Goal: Task Accomplishment & Management: Manage account settings

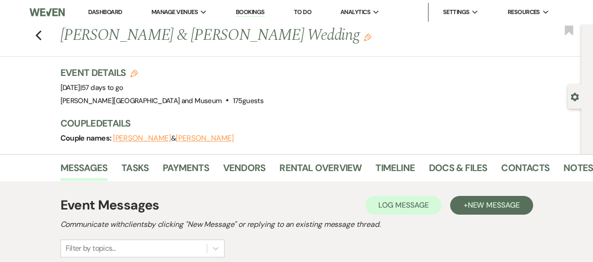
click at [106, 8] on link "Dashboard" at bounding box center [105, 12] width 34 height 8
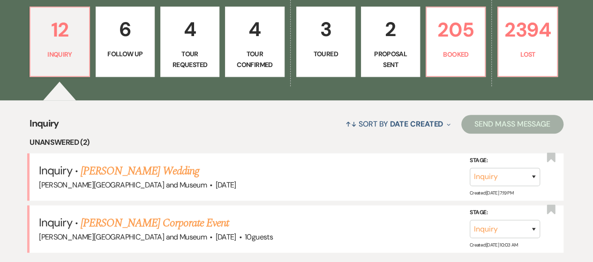
scroll to position [188, 0]
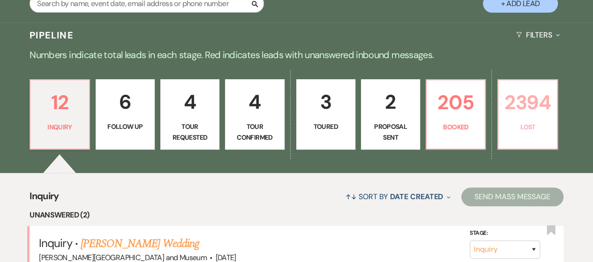
click at [513, 136] on link "2394 Lost" at bounding box center [528, 114] width 60 height 70
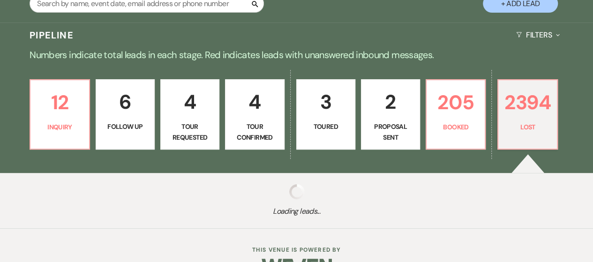
select select "8"
select select "6"
select select "8"
select select "10"
select select "8"
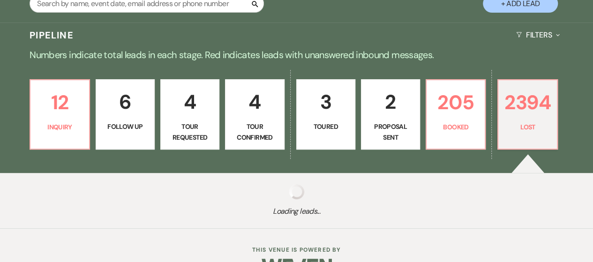
select select "10"
select select "8"
select select "5"
select select "8"
select select "10"
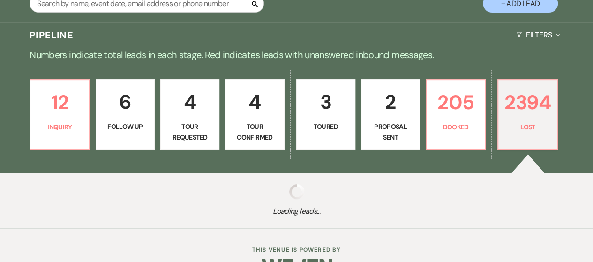
select select "8"
select select "5"
select select "8"
select select "10"
select select "8"
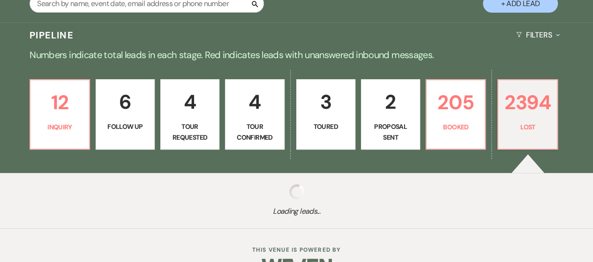
select select "5"
select select "8"
select select "10"
select select "8"
select select "5"
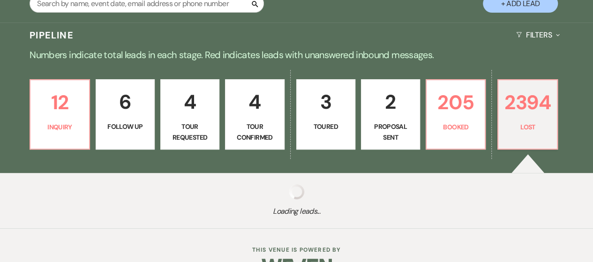
select select "8"
select select "10"
select select "8"
select select "5"
select select "8"
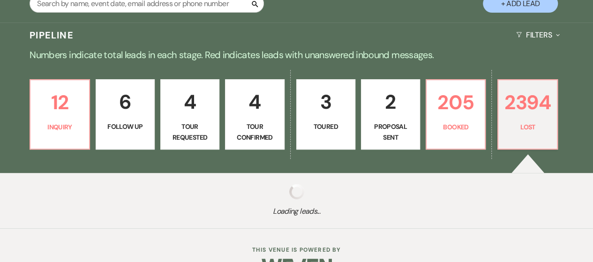
select select "5"
select select "8"
select select "5"
select select "8"
select select "5"
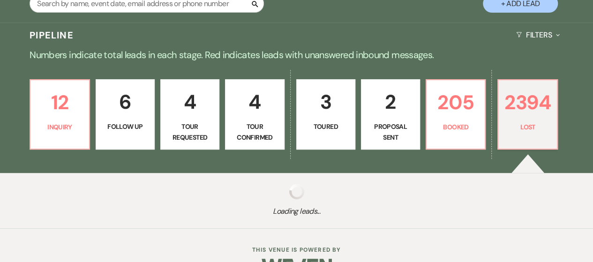
select select "8"
select select "5"
select select "8"
select select "10"
select select "8"
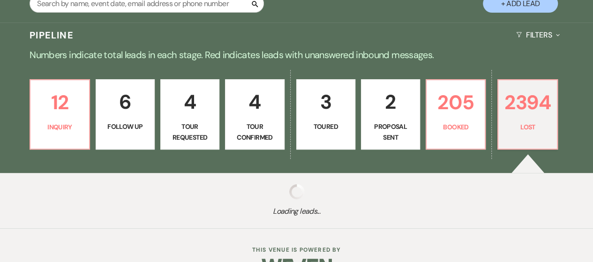
select select "5"
select select "8"
select select "5"
select select "8"
select select "5"
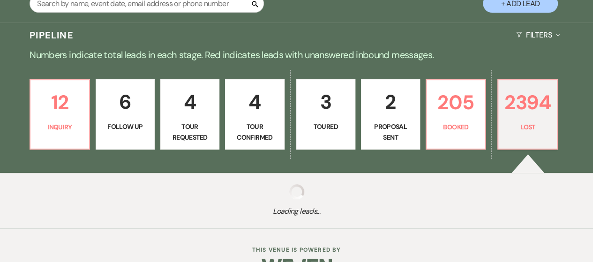
select select "8"
select select "10"
select select "8"
select select "5"
select select "8"
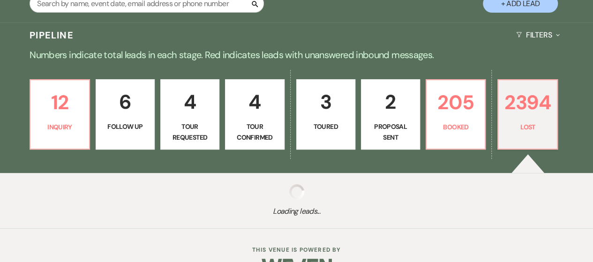
select select "8"
select select "10"
select select "8"
select select "5"
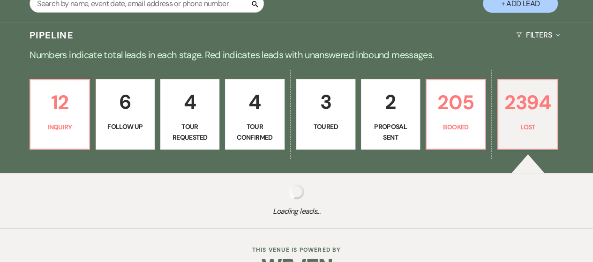
select select "8"
select select "5"
select select "8"
select select "7"
select select "8"
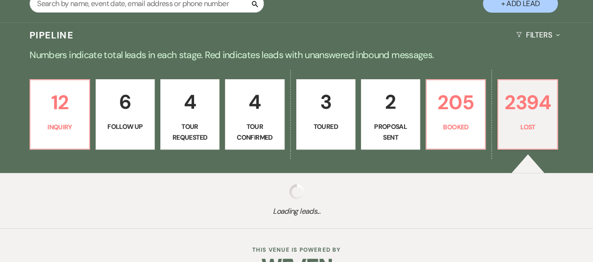
select select "6"
select select "8"
select select "10"
select select "8"
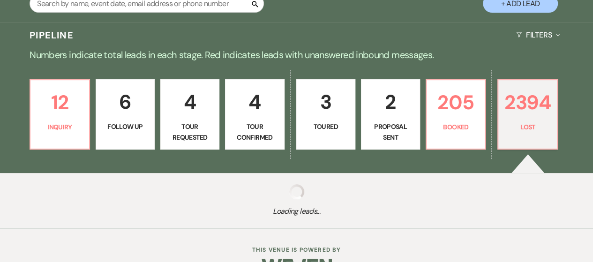
select select "10"
select select "8"
select select "5"
select select "8"
select select "5"
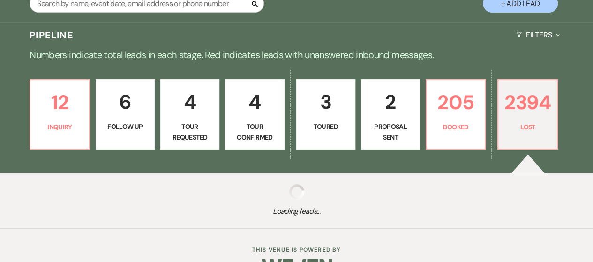
select select "8"
select select "10"
select select "8"
select select "5"
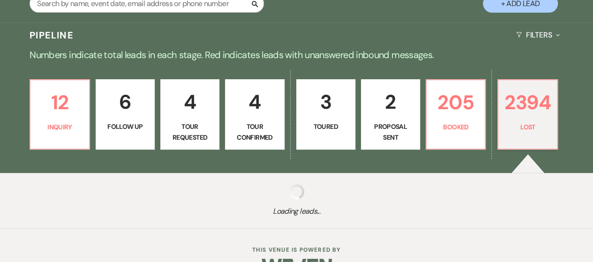
select select "8"
select select "5"
select select "8"
select select "5"
select select "8"
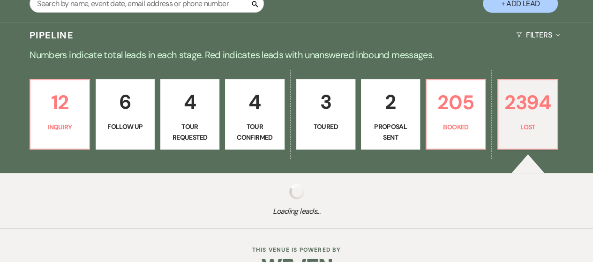
select select "10"
select select "8"
select select "5"
select select "8"
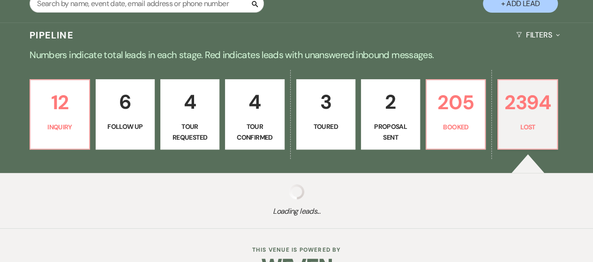
select select "5"
select select "8"
select select "5"
select select "8"
select select "7"
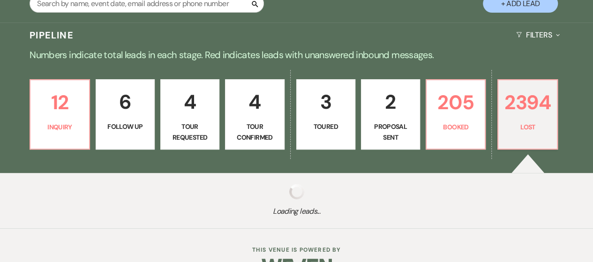
select select "8"
select select "5"
select select "8"
select select "5"
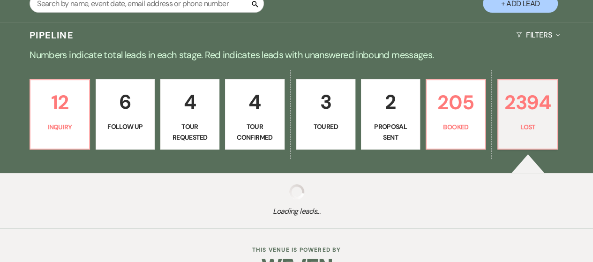
select select "8"
select select "6"
select select "8"
select select "5"
select select "8"
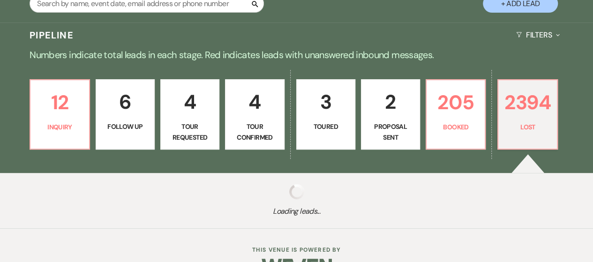
select select "5"
select select "8"
select select "5"
select select "8"
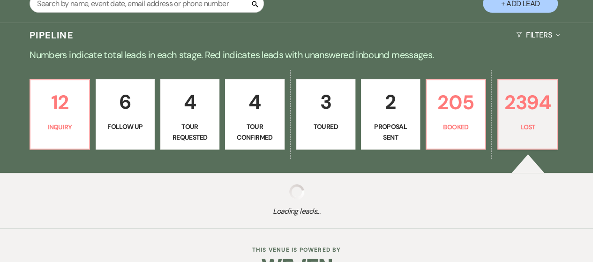
select select "5"
select select "8"
select select "5"
select select "8"
select select "7"
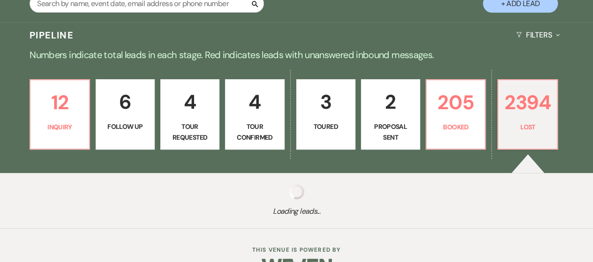
select select "8"
select select "5"
select select "8"
select select "6"
select select "8"
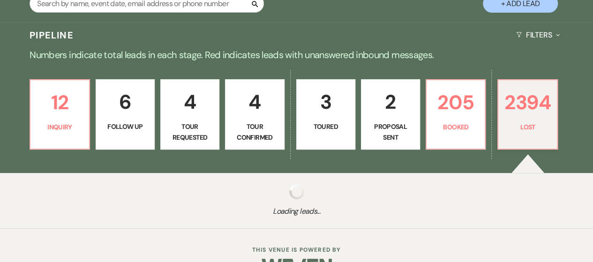
select select "5"
select select "8"
select select "10"
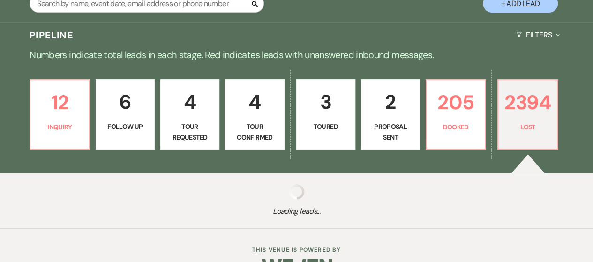
select select "8"
select select "10"
select select "8"
select select "5"
select select "8"
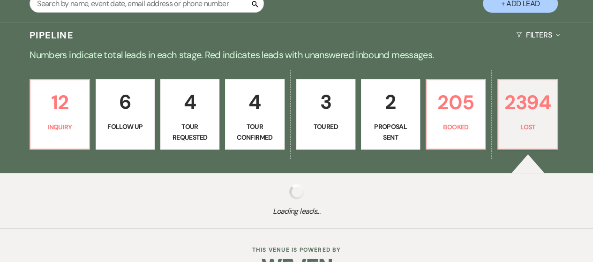
select select "5"
select select "8"
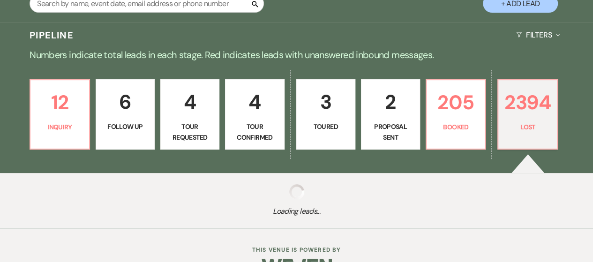
select select "8"
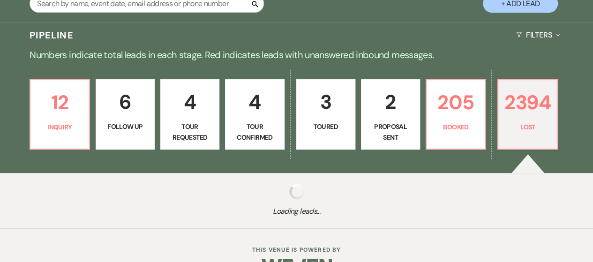
select select "5"
select select "8"
select select "5"
select select "8"
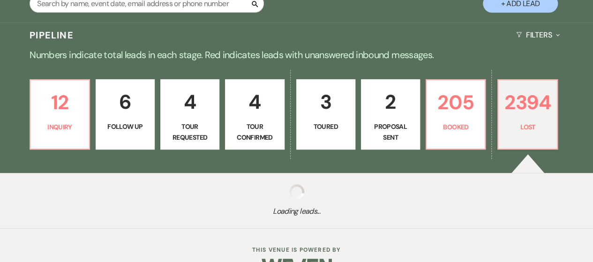
select select "8"
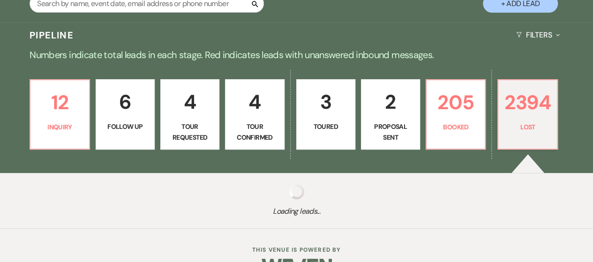
select select "5"
select select "8"
select select "5"
select select "8"
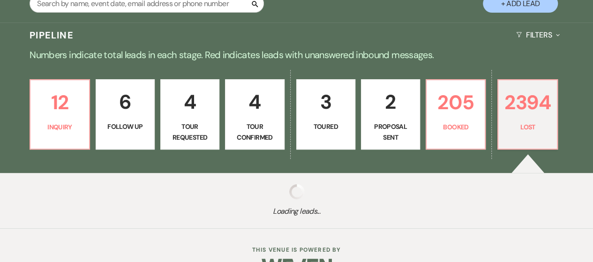
select select "8"
select select "5"
select select "8"
select select "5"
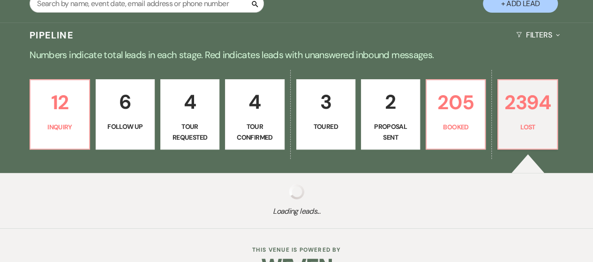
select select "8"
select select "5"
select select "8"
select select "5"
select select "8"
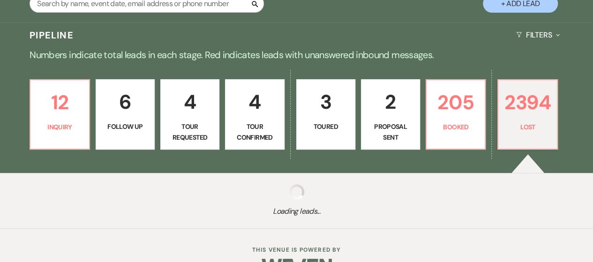
select select "5"
select select "8"
select select "5"
select select "8"
select select "5"
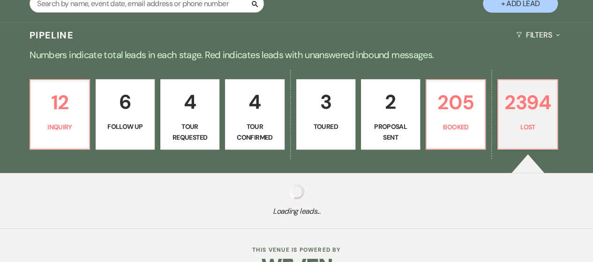
select select "8"
select select "7"
select select "8"
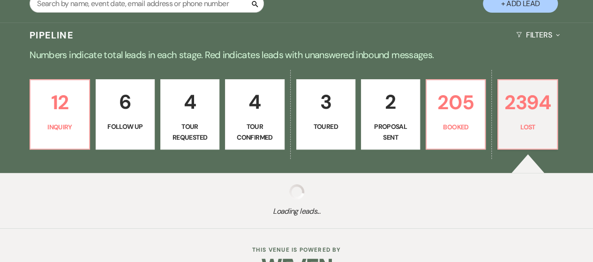
select select "8"
select select "5"
select select "8"
select select "5"
select select "8"
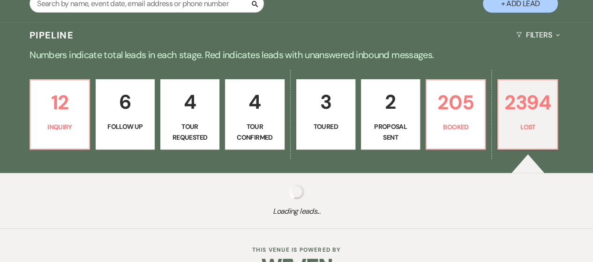
select select "7"
select select "8"
select select "5"
select select "8"
select select "5"
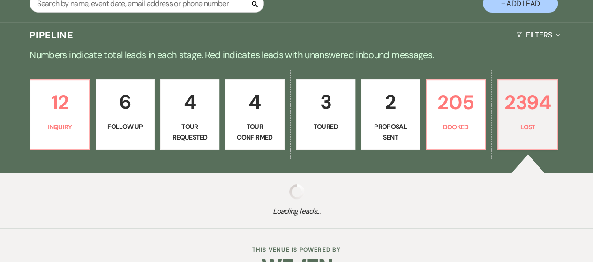
select select "8"
select select "10"
select select "8"
select select "5"
select select "8"
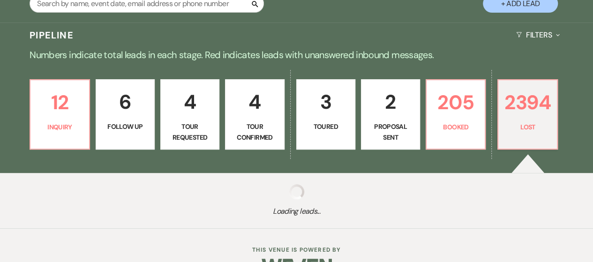
select select "5"
select select "8"
select select "7"
select select "8"
select select "5"
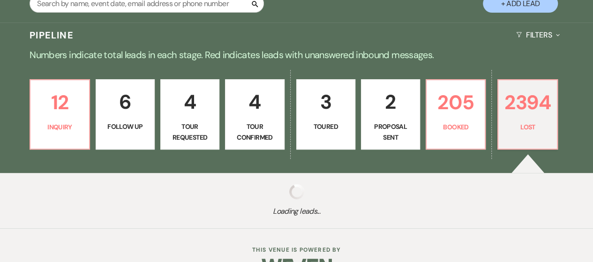
select select "8"
select select "5"
select select "8"
select select "5"
select select "8"
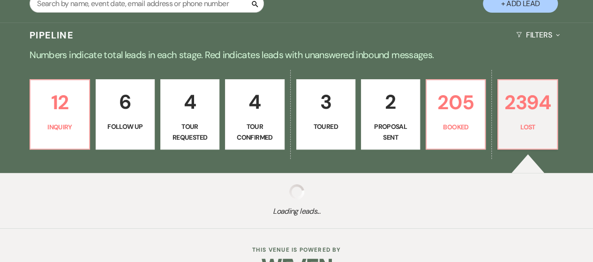
select select "5"
select select "8"
select select "5"
select select "8"
select select "10"
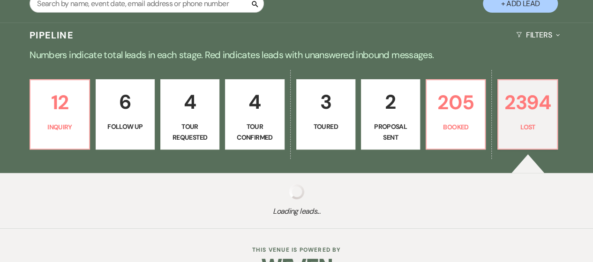
select select "8"
select select "5"
select select "8"
select select "5"
select select "8"
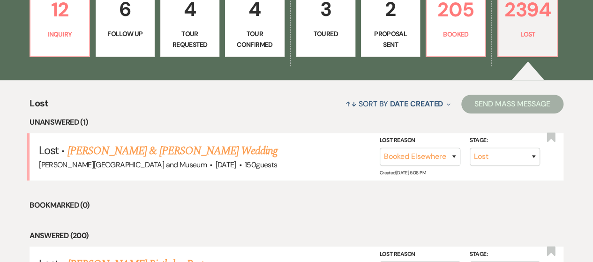
scroll to position [281, 0]
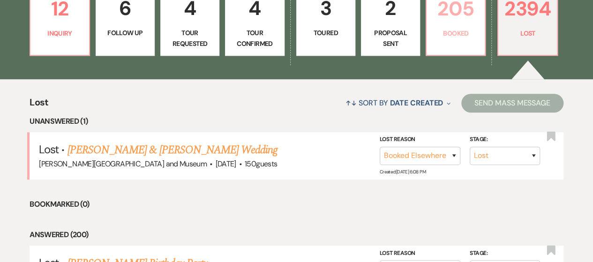
click at [443, 37] on p "Booked" at bounding box center [455, 33] width 47 height 10
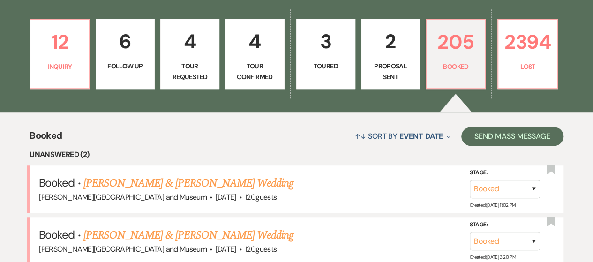
scroll to position [234, 0]
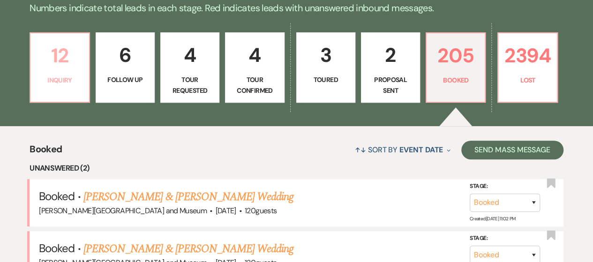
click at [66, 79] on p "Inquiry" at bounding box center [59, 80] width 47 height 10
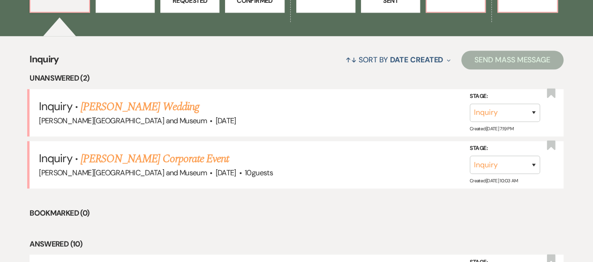
scroll to position [328, 0]
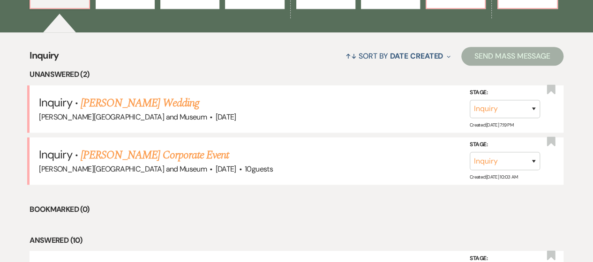
click at [146, 100] on link "[PERSON_NAME] Wedding" at bounding box center [140, 103] width 119 height 17
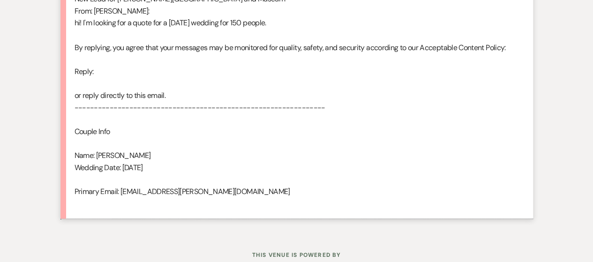
scroll to position [875, 0]
